Goal: Task Accomplishment & Management: Manage account settings

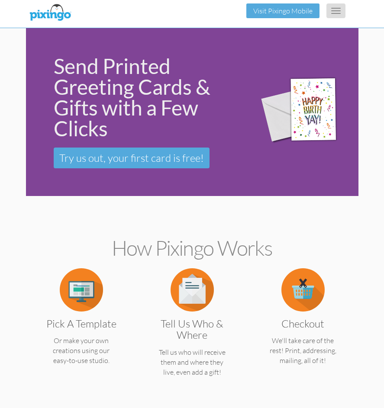
click at [340, 12] on button "Toggle navigation" at bounding box center [335, 10] width 19 height 15
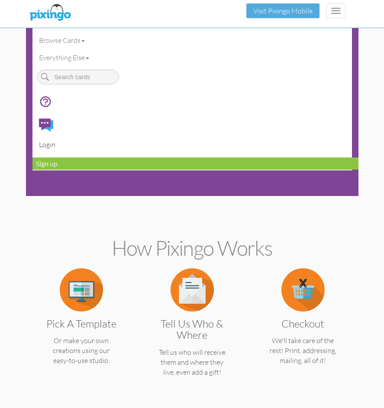
click at [45, 143] on link "Login" at bounding box center [195, 144] width 326 height 17
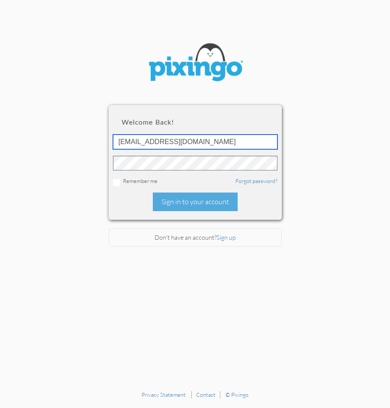
type input "budgragg@gmail.com"
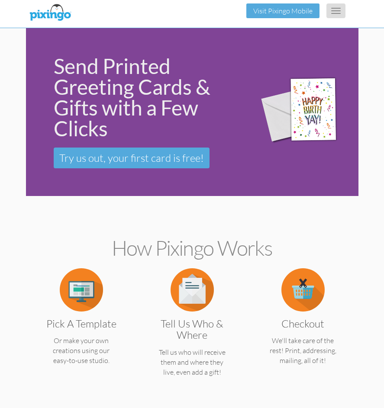
click at [334, 16] on button "Toggle navigation" at bounding box center [335, 10] width 19 height 15
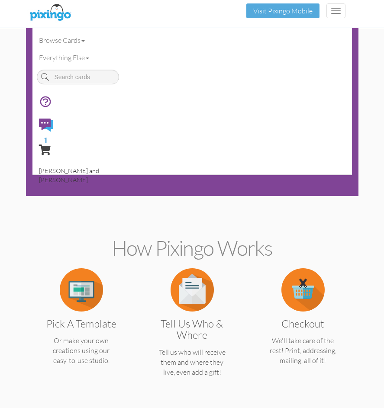
click at [64, 171] on span "[PERSON_NAME] and [PERSON_NAME]" at bounding box center [69, 175] width 60 height 16
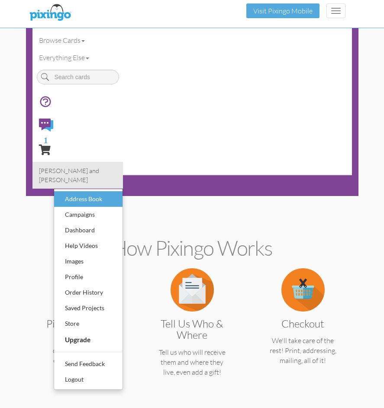
click at [83, 193] on div "Address Book" at bounding box center [88, 199] width 51 height 13
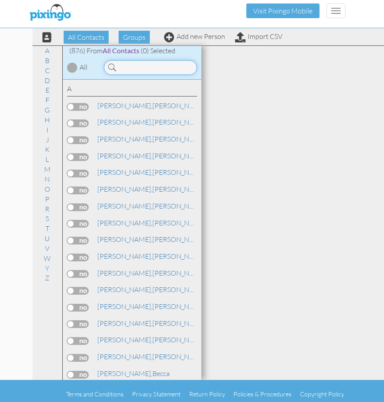
click at [153, 67] on input at bounding box center [150, 67] width 93 height 15
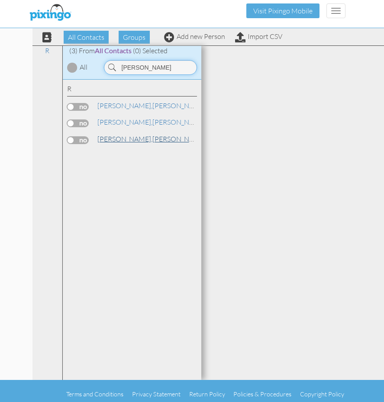
type input "redman"
click at [124, 138] on link "Redman, Sandy" at bounding box center [151, 139] width 110 height 10
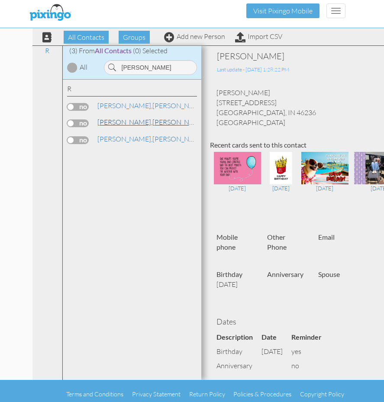
click at [139, 122] on link "Redman, Allen and Sandy" at bounding box center [185, 122] width 179 height 10
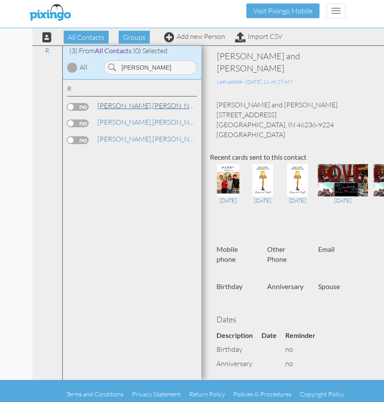
click at [125, 106] on link "Redman, Allen" at bounding box center [151, 105] width 110 height 10
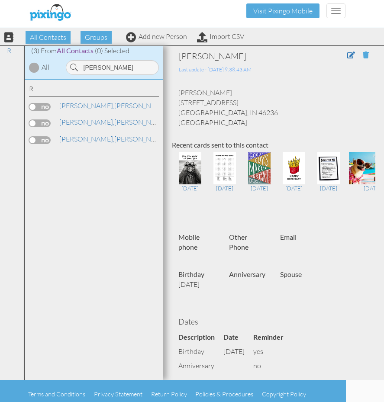
click at [363, 55] on span at bounding box center [366, 54] width 6 height 7
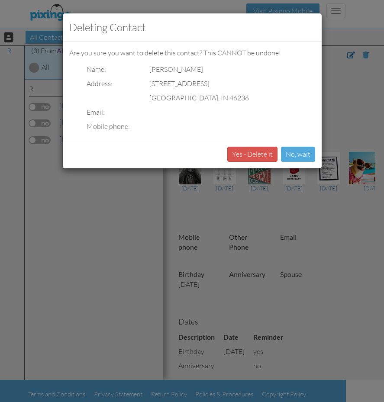
scroll to position [0, 32]
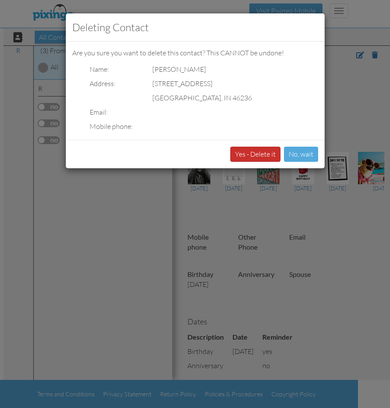
click at [258, 153] on button "Yes - Delete it" at bounding box center [255, 154] width 50 height 15
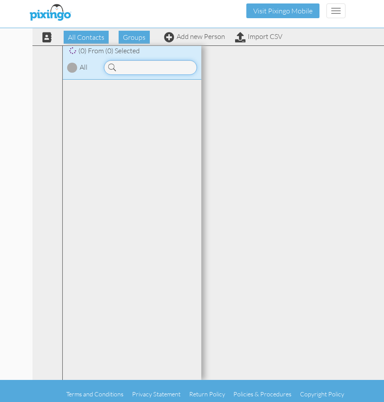
click at [141, 63] on input at bounding box center [150, 67] width 93 height 15
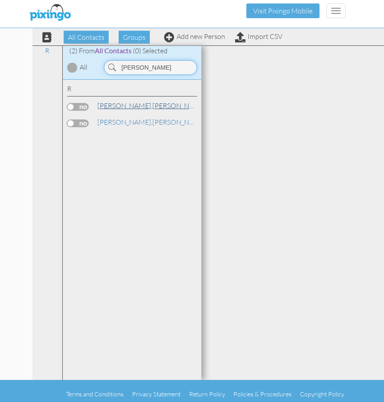
type input "redman"
click at [132, 104] on link "Redman, Allen and Sandy" at bounding box center [185, 105] width 179 height 10
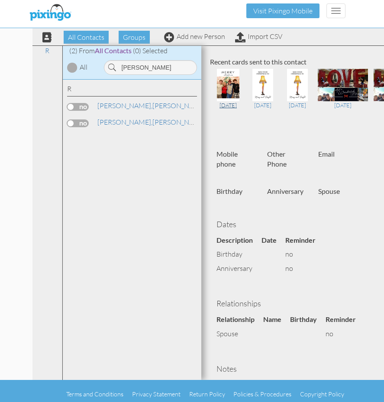
scroll to position [101, 0]
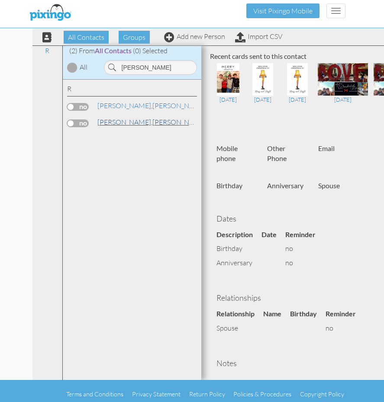
click at [135, 122] on link "Redman, Sandy" at bounding box center [151, 122] width 110 height 10
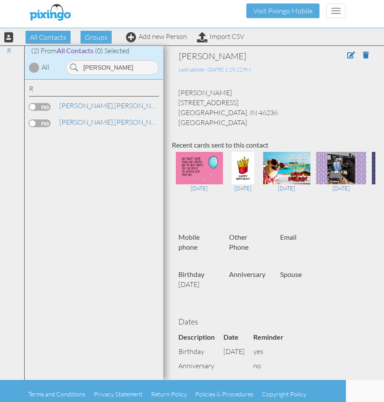
scroll to position [0, 38]
click at [347, 55] on span at bounding box center [351, 54] width 8 height 7
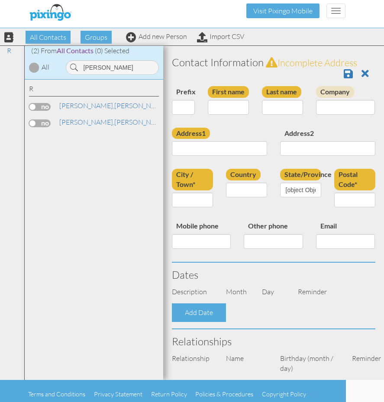
type input "[PERSON_NAME]"
type input "Redman"
type input "12441 Old Stone Dr"
type input "Indianapolis"
type input "46236"
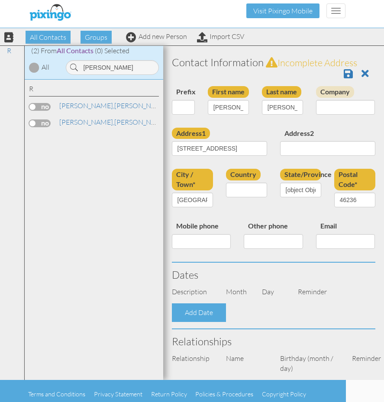
select select "object:3035"
select select "object:3280"
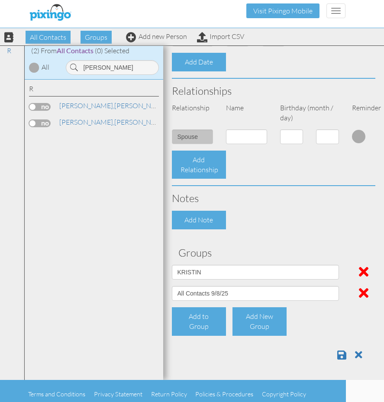
scroll to position [285, 0]
click at [205, 319] on div "Add to Group" at bounding box center [199, 321] width 54 height 29
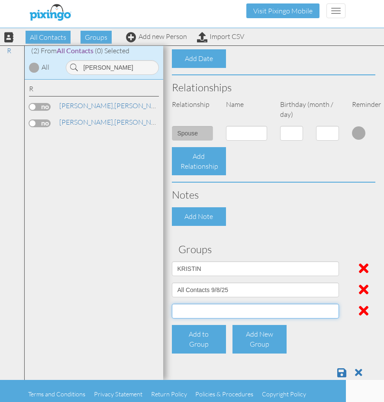
click at [205, 317] on select "A + - HAVE SENT a Referral All Contacts 9/8/25 BUD Christmas Ornament DTI Membe…" at bounding box center [255, 311] width 167 height 15
select select "object:3026"
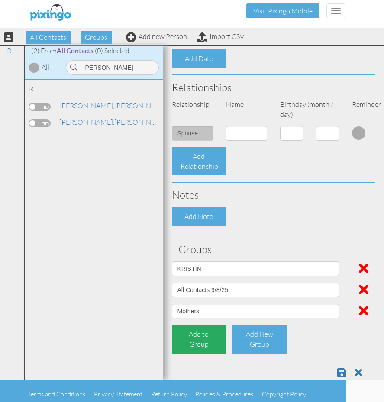
click at [209, 346] on div "Add to Group" at bounding box center [199, 339] width 54 height 29
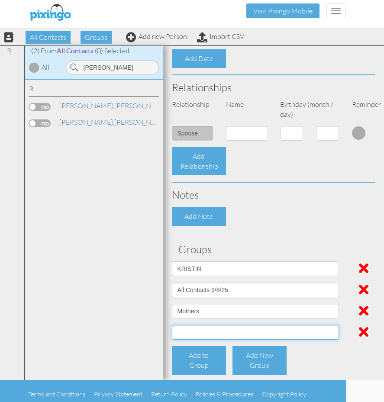
click at [212, 340] on select "A + - HAVE SENT a Referral All Contacts 9/8/25 BUD Christmas Ornament DTI Membe…" at bounding box center [255, 332] width 167 height 15
select select "object:3024"
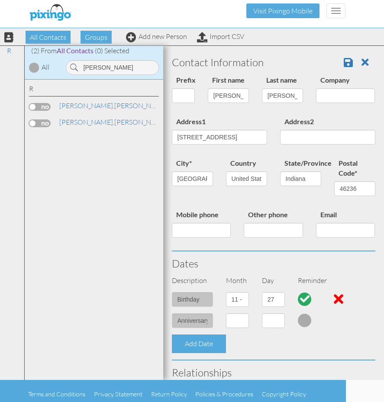
scroll to position [0, 0]
click at [343, 61] on span at bounding box center [347, 62] width 9 height 10
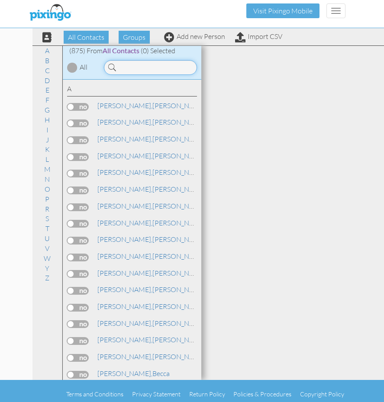
click at [138, 69] on input at bounding box center [150, 67] width 93 height 15
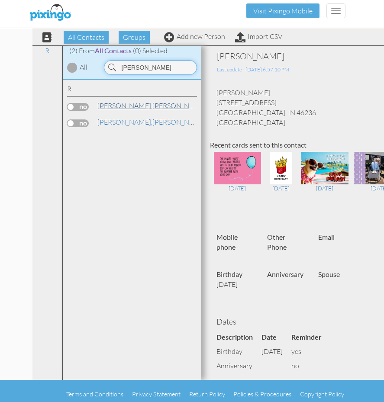
type input "redman"
click at [130, 104] on link "Redman, Allen and Sandy" at bounding box center [185, 105] width 179 height 10
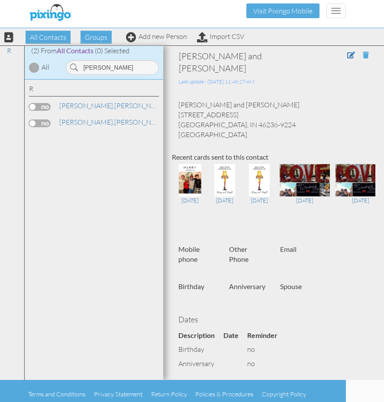
click at [363, 57] on span at bounding box center [366, 54] width 6 height 7
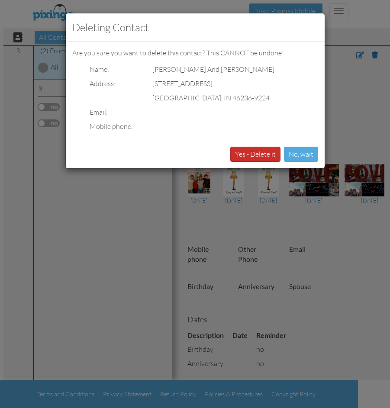
click at [249, 156] on button "Yes - Delete it" at bounding box center [255, 154] width 50 height 15
